Goal: Information Seeking & Learning: Learn about a topic

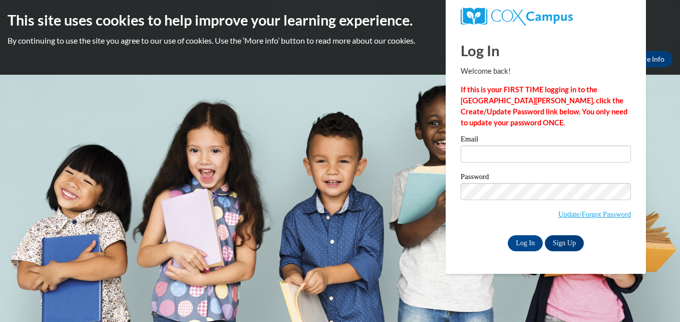
click at [448, 195] on div "Log In Welcome back! If this is your FIRST TIME logging in to the NEW Cox Campu…" at bounding box center [545, 151] width 215 height 243
click at [483, 158] on input "Email" at bounding box center [546, 153] width 170 height 17
type input "grissomyanardo@yahoo.com"
click at [534, 240] on input "Log In" at bounding box center [525, 243] width 35 height 16
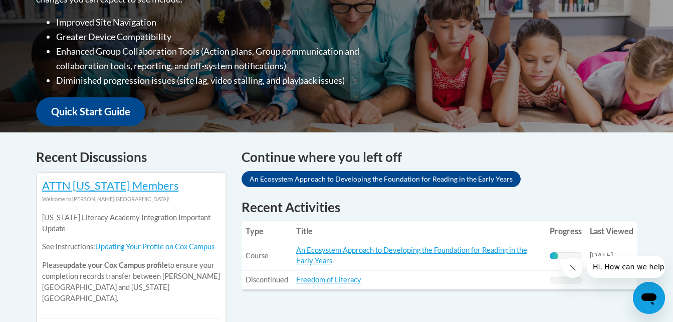
scroll to position [341, 0]
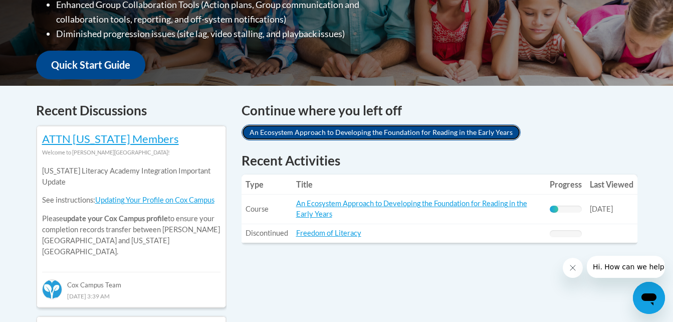
click at [341, 133] on link "An Ecosystem Approach to Developing the Foundation for Reading in the Early Yea…" at bounding box center [380, 132] width 279 height 16
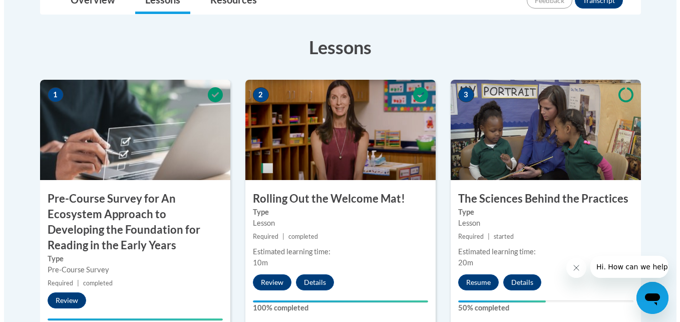
scroll to position [281, 0]
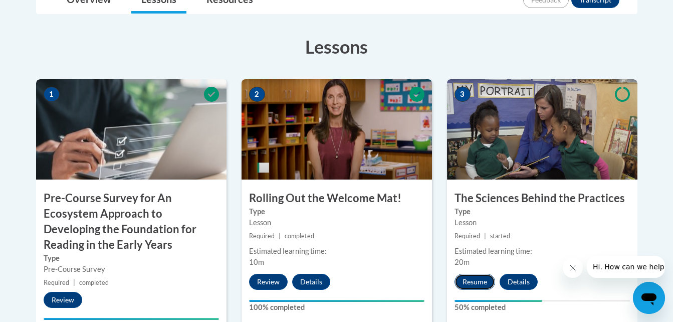
click at [464, 282] on button "Resume" at bounding box center [474, 282] width 41 height 16
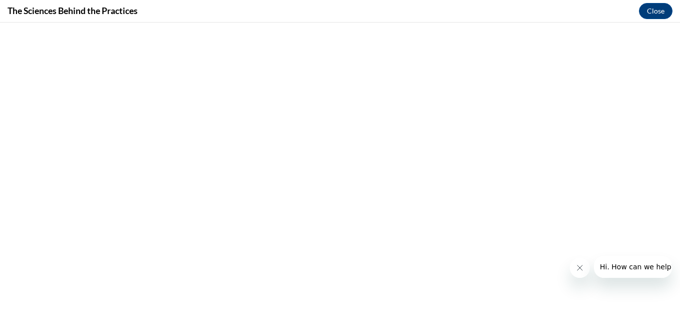
click at [576, 266] on icon "Close message from company" at bounding box center [580, 268] width 8 height 8
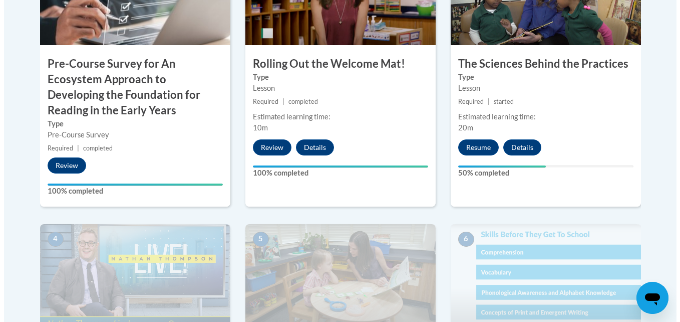
scroll to position [421, 0]
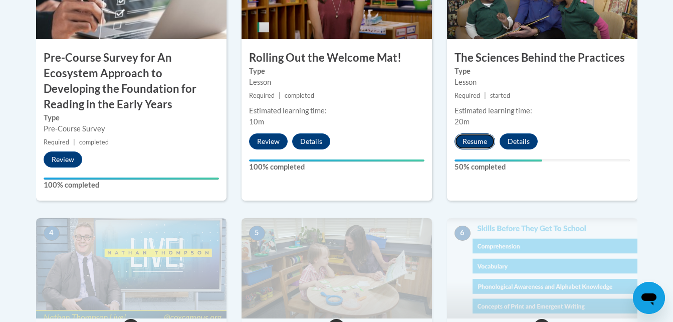
click at [469, 140] on button "Resume" at bounding box center [474, 141] width 41 height 16
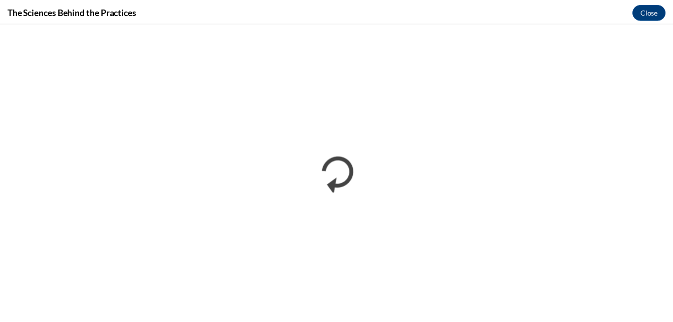
scroll to position [0, 0]
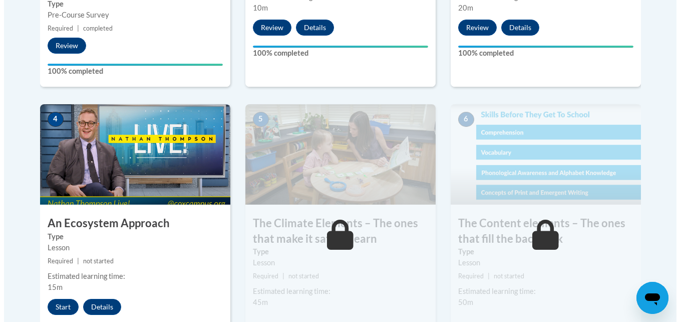
scroll to position [615, 0]
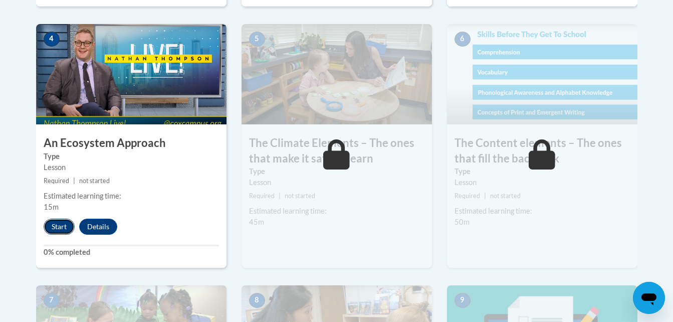
click at [54, 223] on button "Start" at bounding box center [59, 226] width 31 height 16
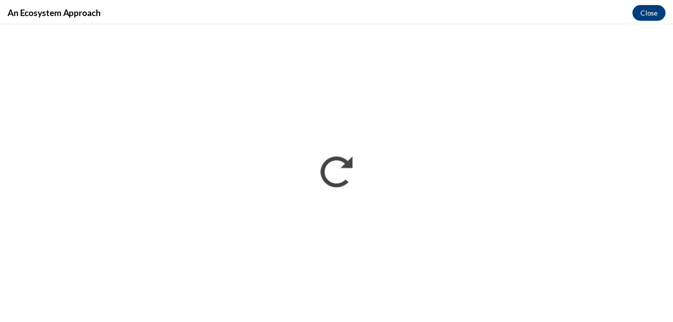
scroll to position [0, 0]
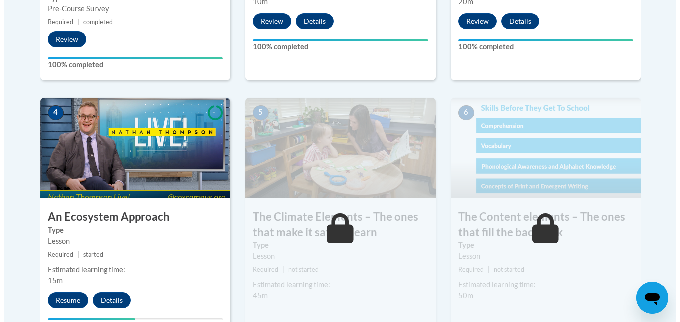
scroll to position [561, 0]
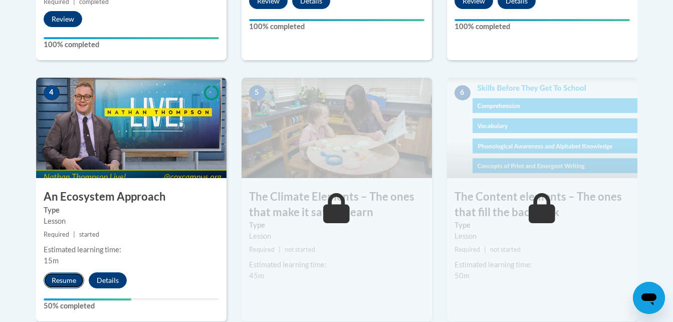
drag, startPoint x: 51, startPoint y: 277, endPoint x: 69, endPoint y: 281, distance: 19.0
click at [69, 281] on button "Resume" at bounding box center [64, 280] width 41 height 16
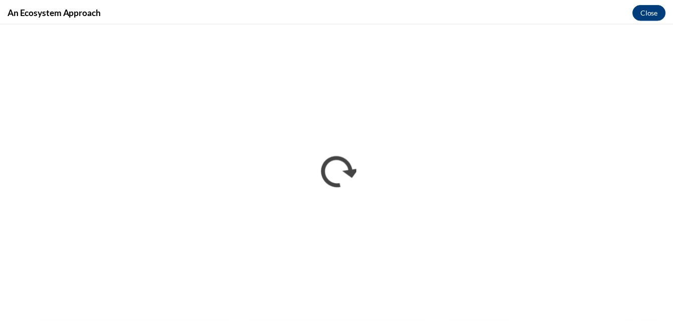
scroll to position [0, 0]
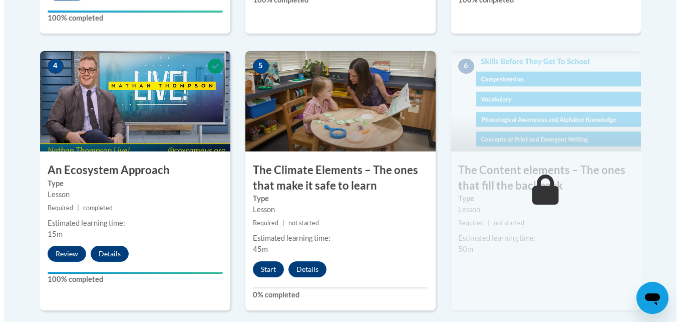
scroll to position [594, 0]
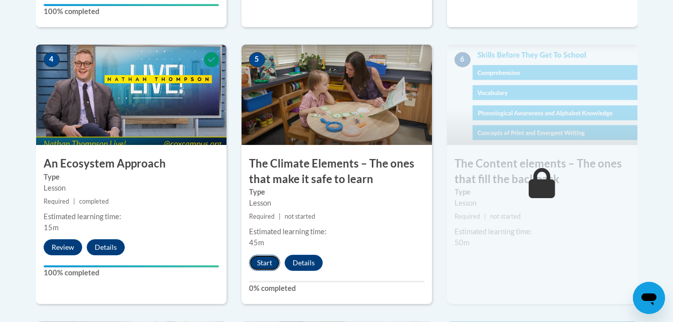
click at [267, 263] on button "Start" at bounding box center [264, 262] width 31 height 16
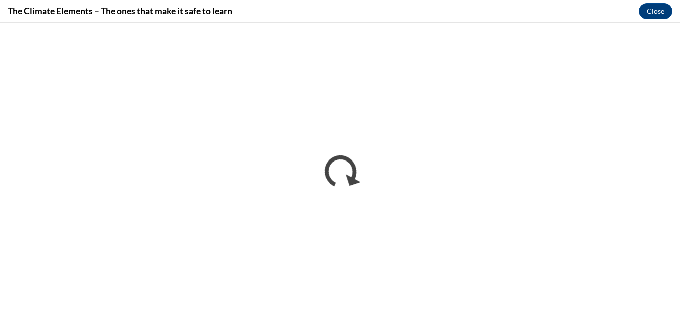
scroll to position [0, 0]
